Goal: Find specific page/section: Find specific page/section

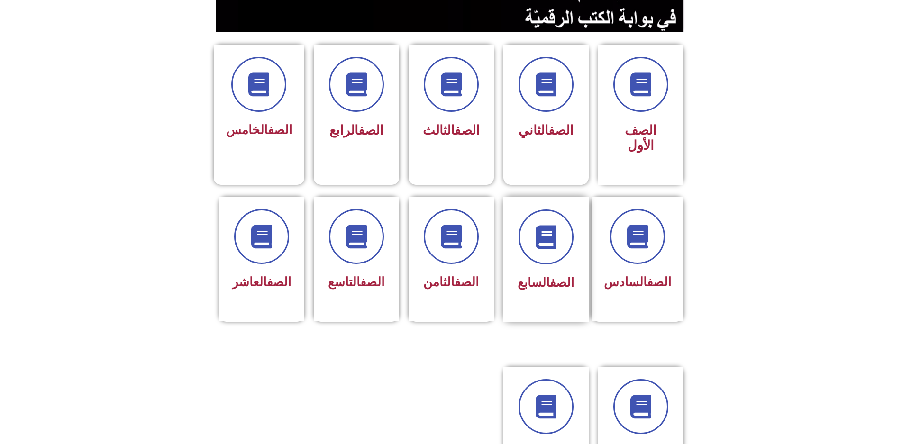
scroll to position [284, 0]
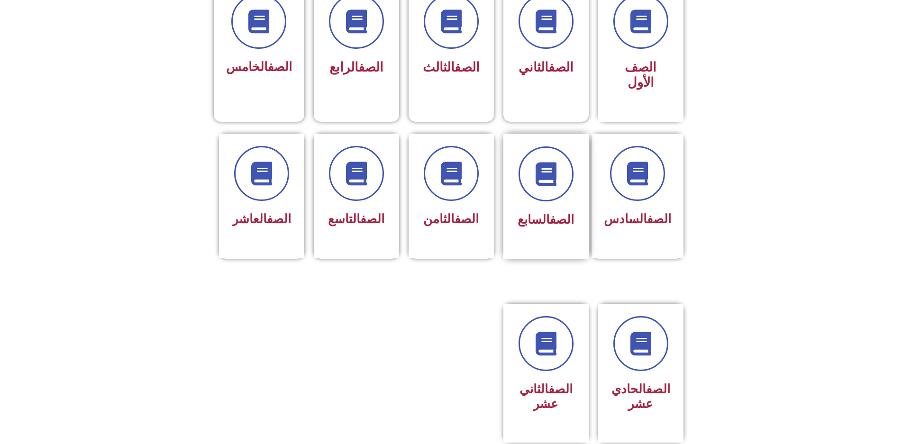
click at [554, 196] on div "الصف السابع" at bounding box center [545, 196] width 85 height 125
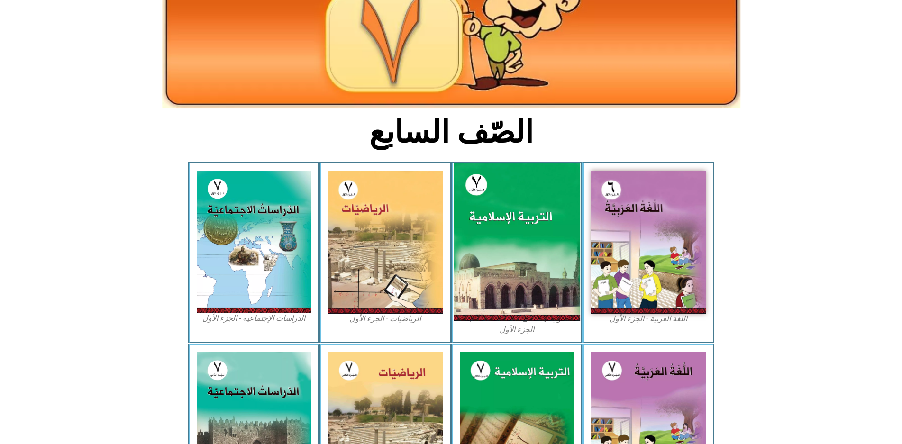
scroll to position [142, 0]
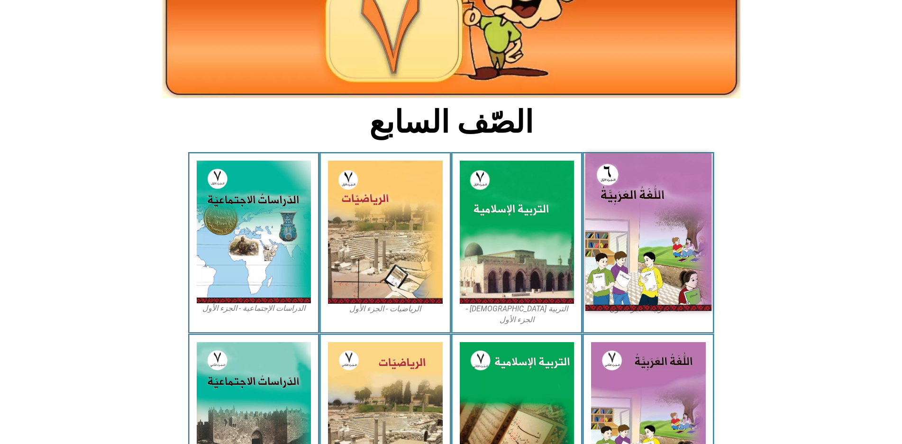
click at [665, 208] on img at bounding box center [648, 232] width 126 height 157
click at [639, 212] on img at bounding box center [648, 232] width 126 height 157
click at [664, 216] on img at bounding box center [648, 232] width 126 height 157
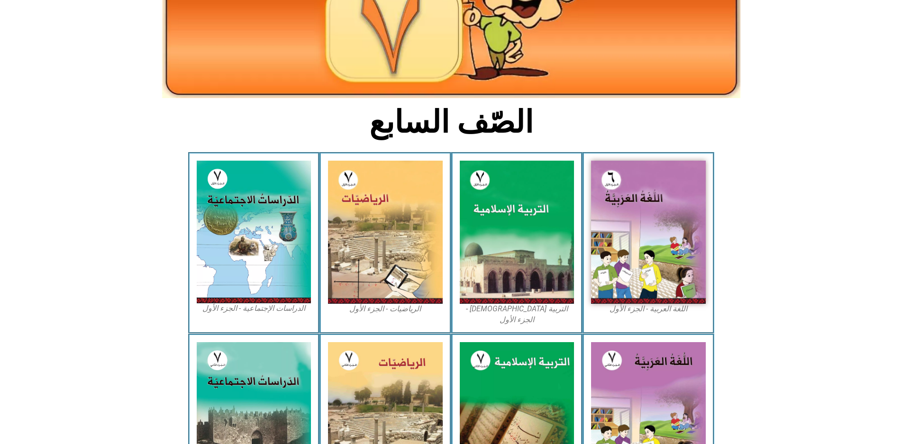
drag, startPoint x: 746, startPoint y: 257, endPoint x: 760, endPoint y: 257, distance: 14.2
click at [749, 257] on section "اللغة العربية - الجزء الأول​ التربية [DEMOGRAPHIC_DATA] - الجزء الأول الرياضيات…" at bounding box center [451, 242] width 902 height 181
click at [761, 257] on section "اللغة العربية - الجزء الأول​ التربية [DEMOGRAPHIC_DATA] - الجزء الأول الرياضيات…" at bounding box center [451, 242] width 902 height 181
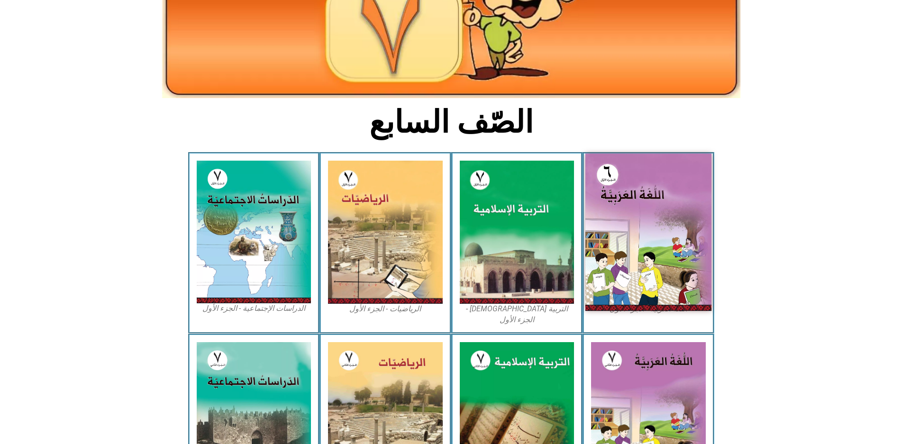
click at [631, 236] on section "اللغة العربية - الجزء الأول​ التربية [DEMOGRAPHIC_DATA] - الجزء الأول الرياضيات…" at bounding box center [451, 242] width 902 height 181
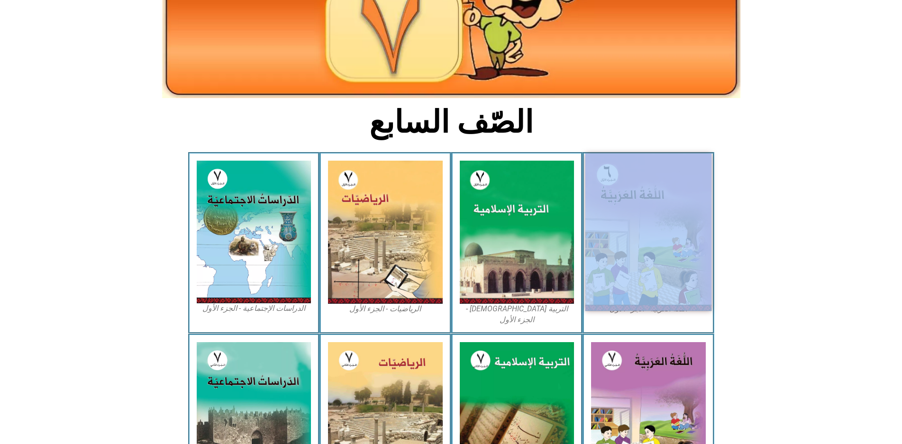
click at [628, 231] on img at bounding box center [648, 232] width 126 height 157
click at [633, 236] on img at bounding box center [648, 232] width 126 height 157
drag, startPoint x: 698, startPoint y: 272, endPoint x: 676, endPoint y: 251, distance: 30.8
click at [697, 272] on img at bounding box center [648, 232] width 126 height 157
